Goal: Check status: Check status

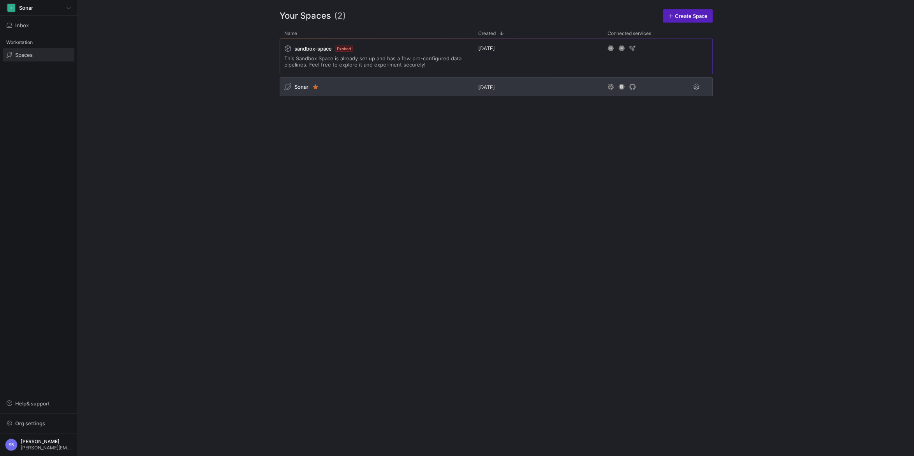
click at [301, 87] on span "Sonar" at bounding box center [301, 87] width 14 height 6
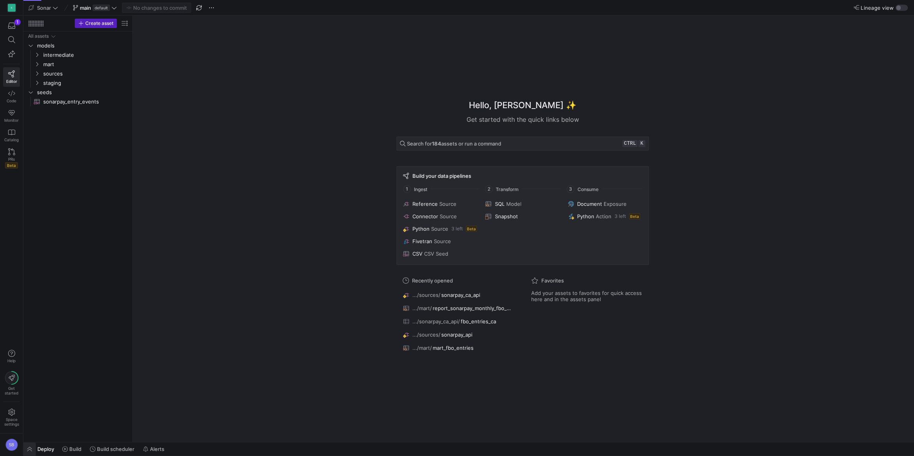
click at [32, 451] on span "button" at bounding box center [29, 449] width 12 height 13
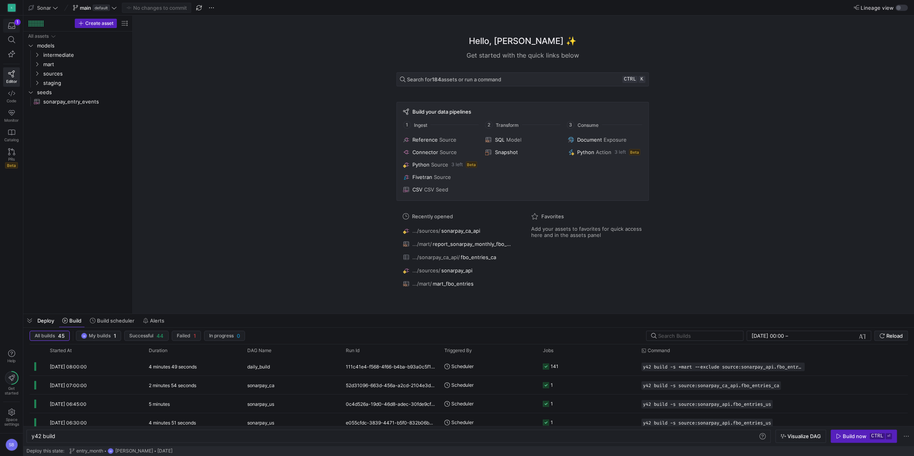
click at [12, 25] on icon "button" at bounding box center [11, 25] width 7 height 7
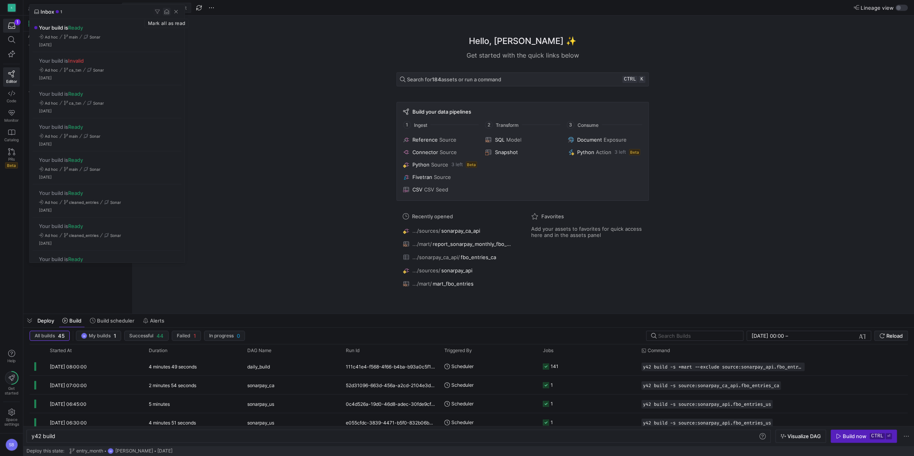
click at [166, 10] on span "button" at bounding box center [167, 12] width 8 height 8
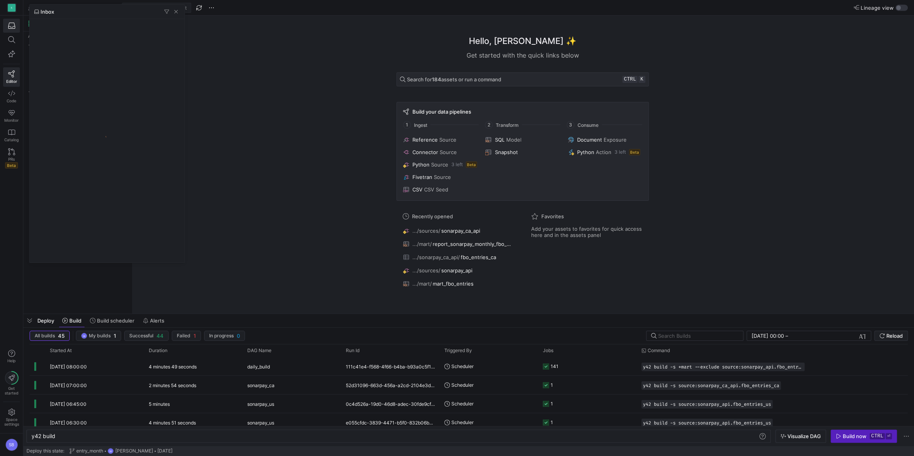
click at [264, 189] on div at bounding box center [457, 228] width 914 height 456
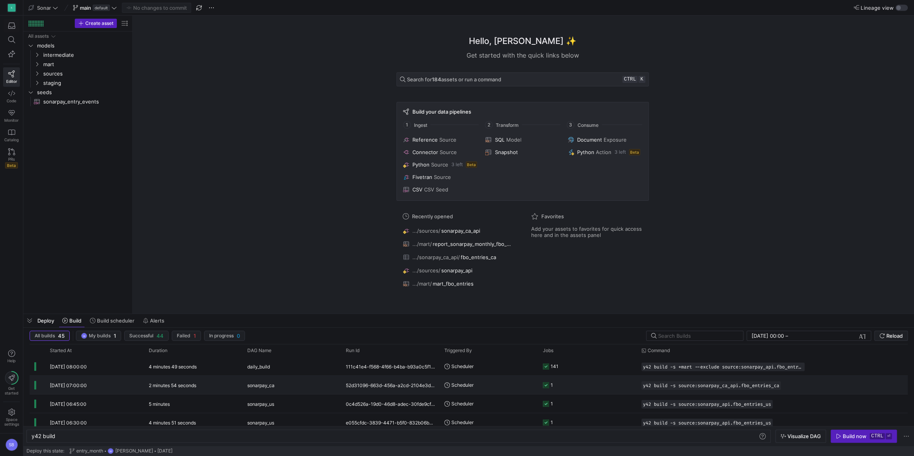
click at [174, 388] on y42-duration "2 minutes 54 seconds" at bounding box center [172, 386] width 47 height 6
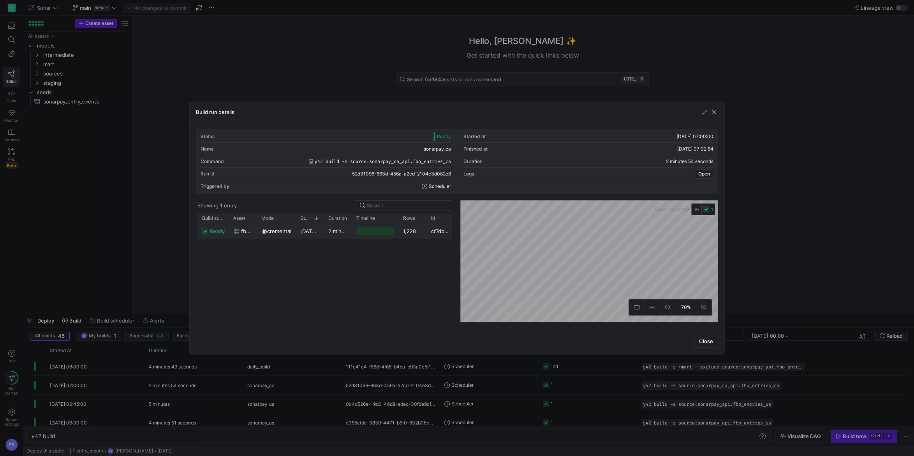
click at [295, 230] on div "incremental" at bounding box center [275, 230] width 39 height 15
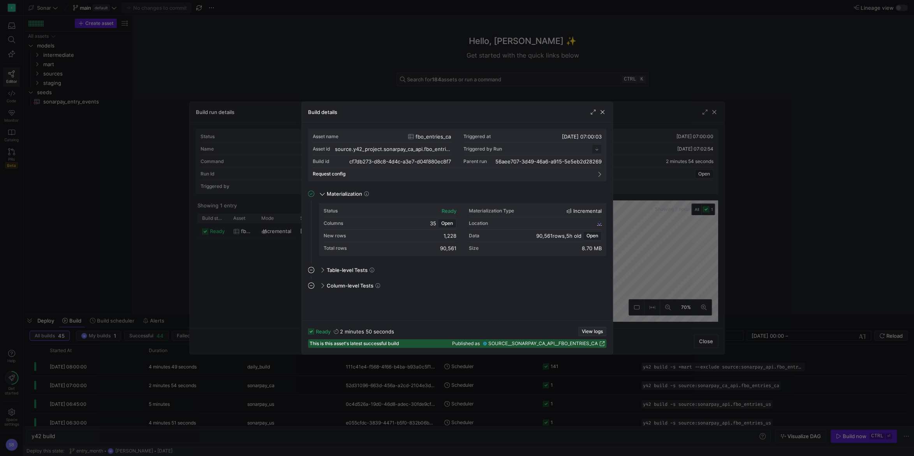
click at [590, 330] on span "View logs" at bounding box center [592, 331] width 21 height 5
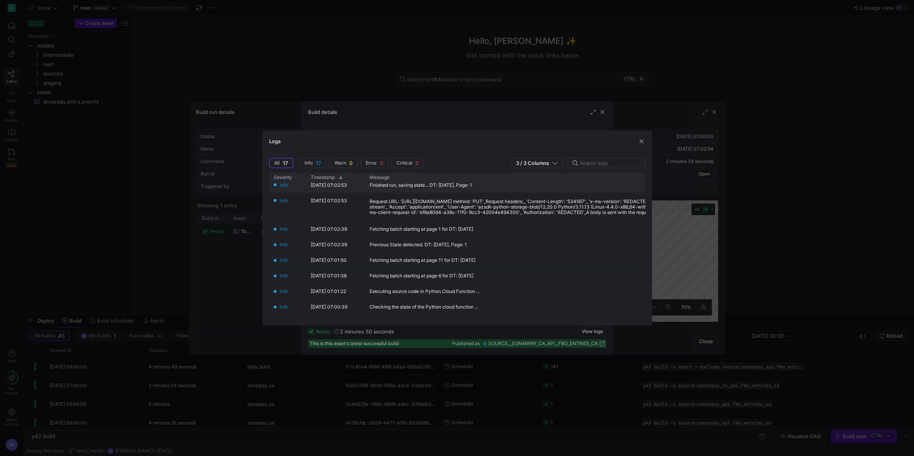
scroll to position [176, 0]
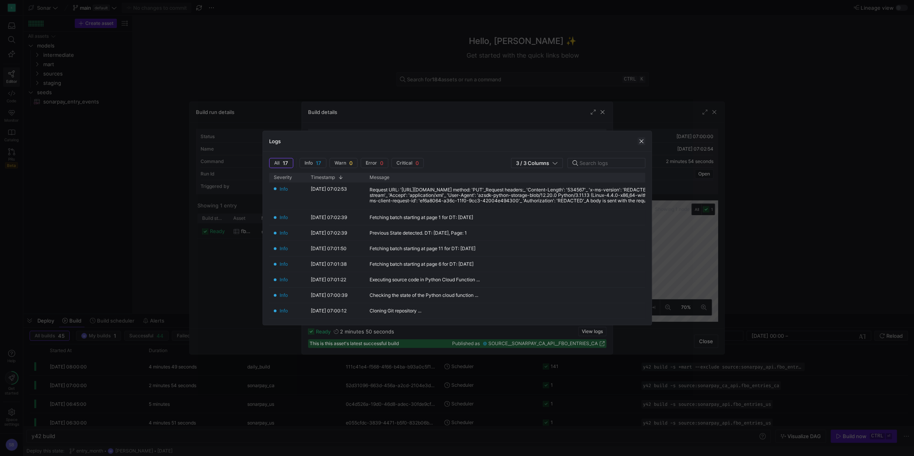
click at [639, 141] on span "button" at bounding box center [641, 141] width 8 height 8
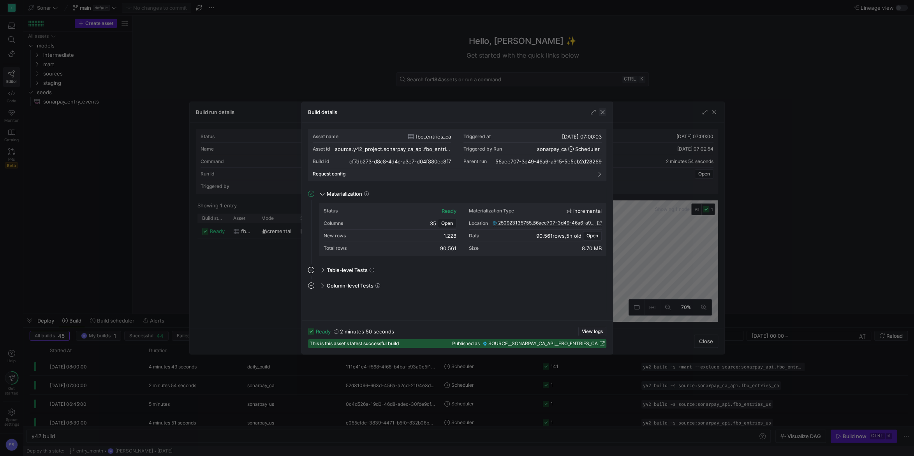
click at [603, 114] on span "button" at bounding box center [602, 112] width 8 height 8
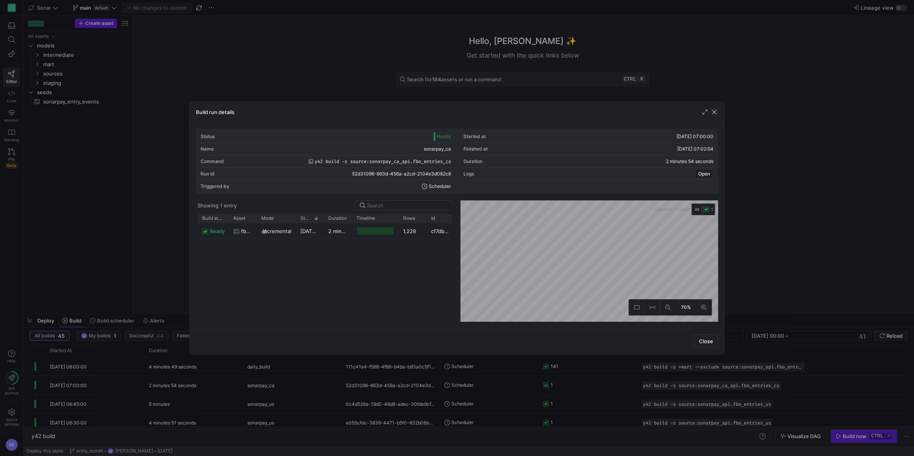
click at [716, 113] on span "button" at bounding box center [714, 112] width 8 height 8
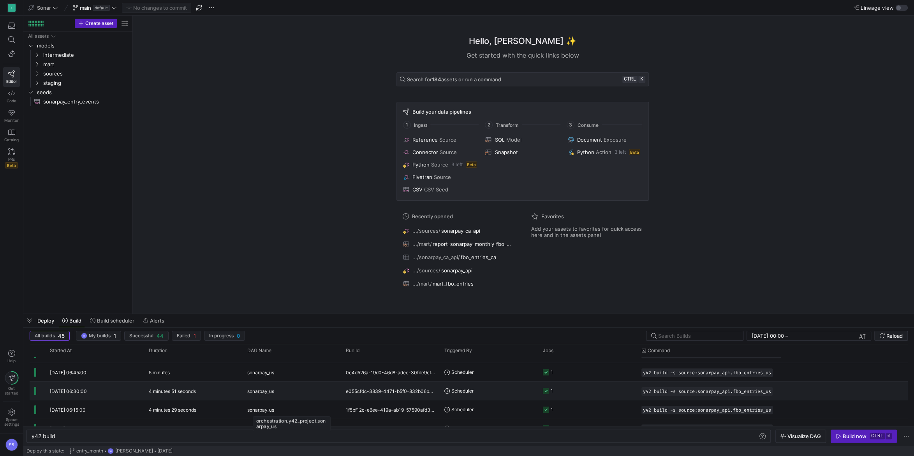
scroll to position [34, 0]
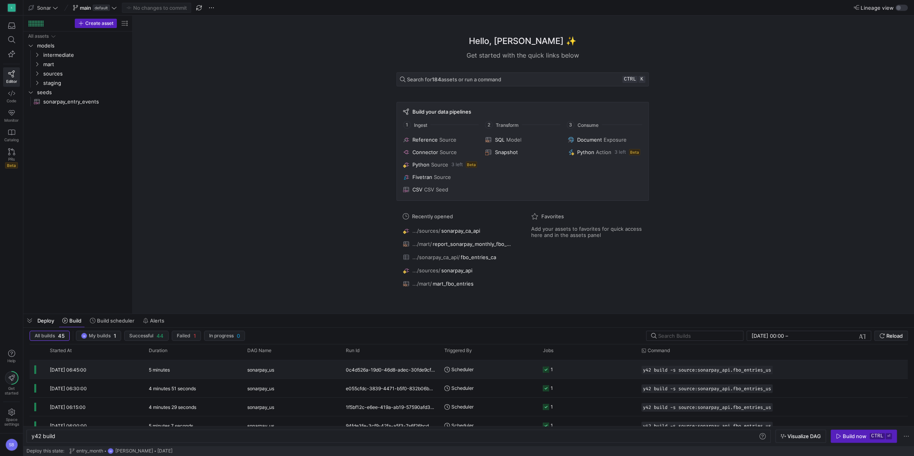
click at [273, 372] on span "sonarpay_us" at bounding box center [260, 370] width 27 height 18
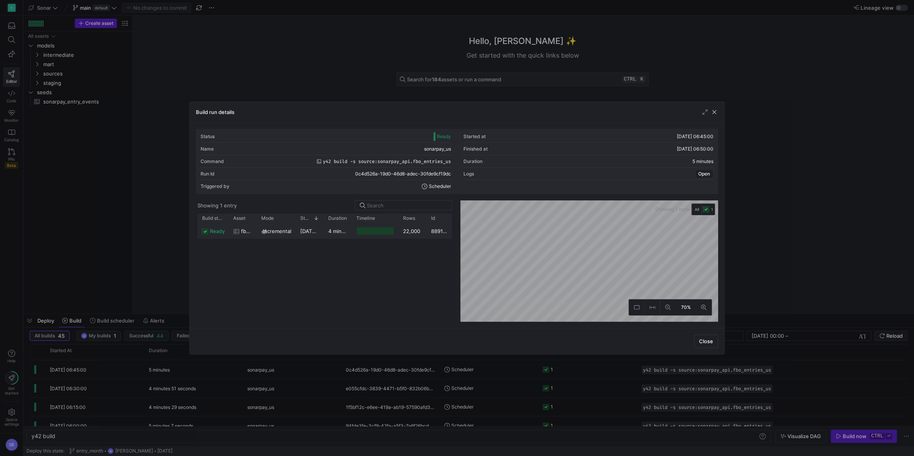
click at [333, 229] on y42-duration "4 minutes 57 seconds" at bounding box center [355, 231] width 54 height 6
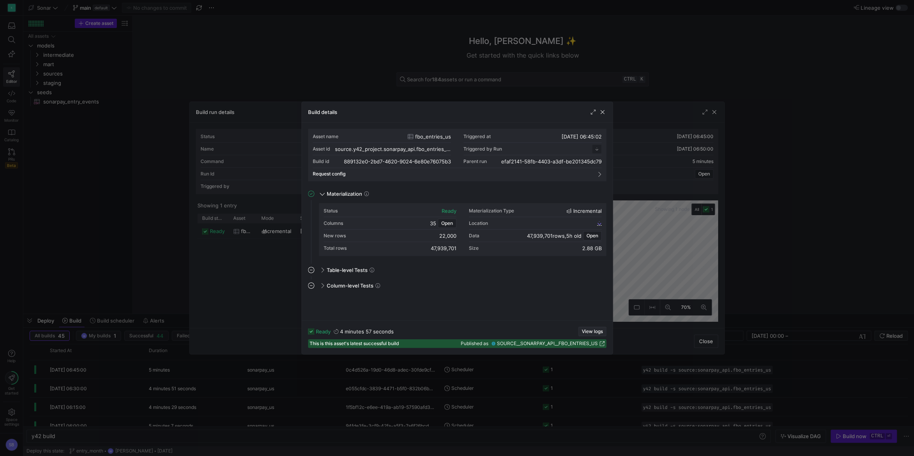
click at [592, 332] on span "View logs" at bounding box center [592, 331] width 21 height 5
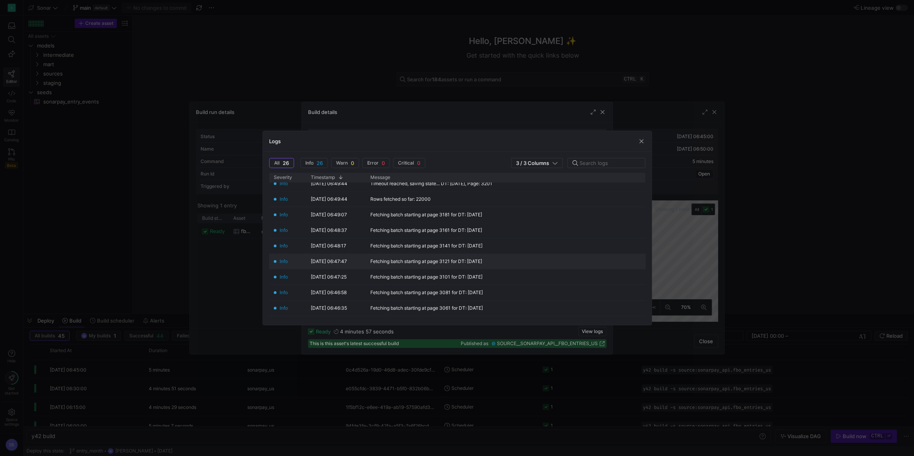
scroll to position [218, 0]
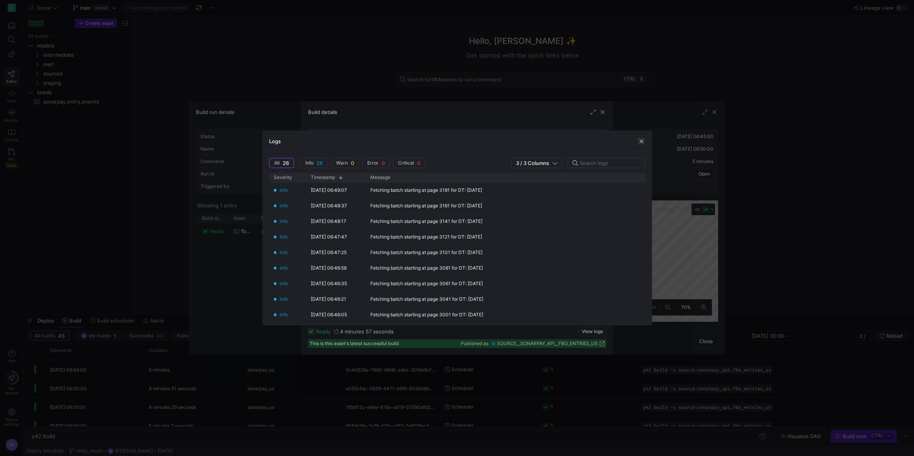
click at [640, 141] on span "button" at bounding box center [641, 141] width 8 height 8
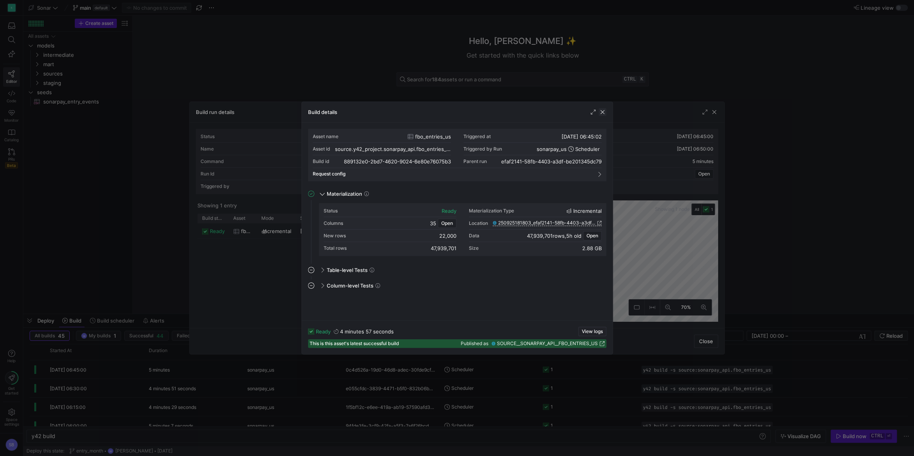
click at [602, 110] on span "button" at bounding box center [602, 112] width 8 height 8
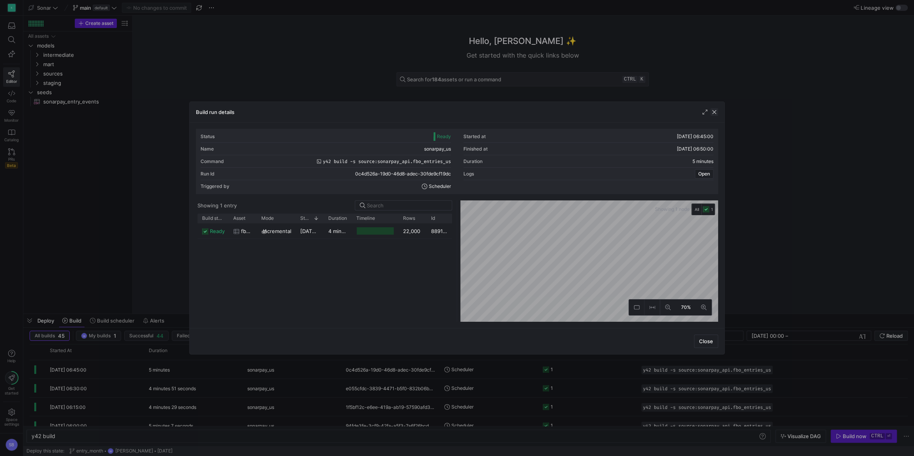
click at [716, 111] on span "button" at bounding box center [714, 112] width 8 height 8
